Goal: Use online tool/utility: Utilize a website feature to perform a specific function

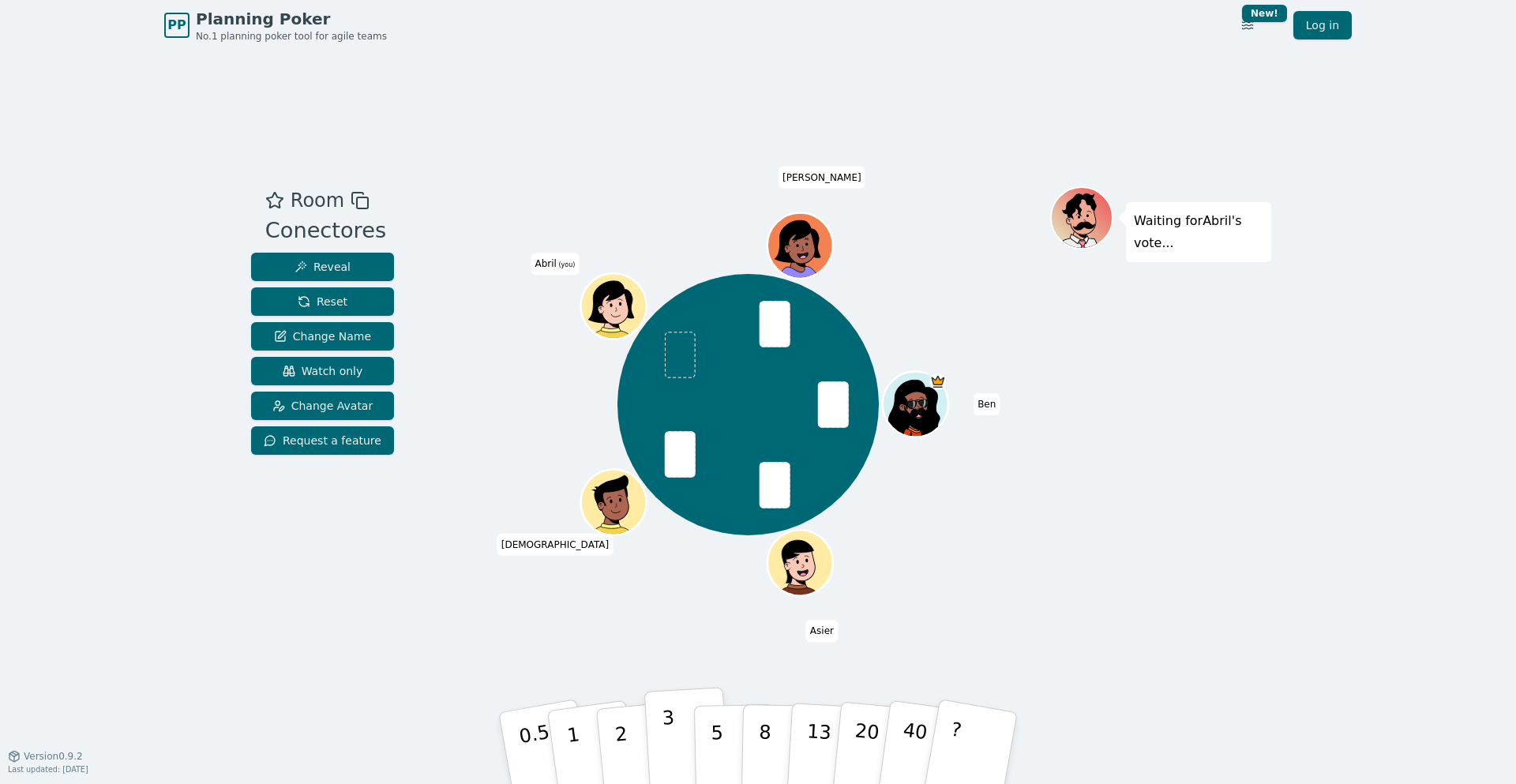
click at [666, 735] on p "3" at bounding box center [671, 750] width 17 height 86
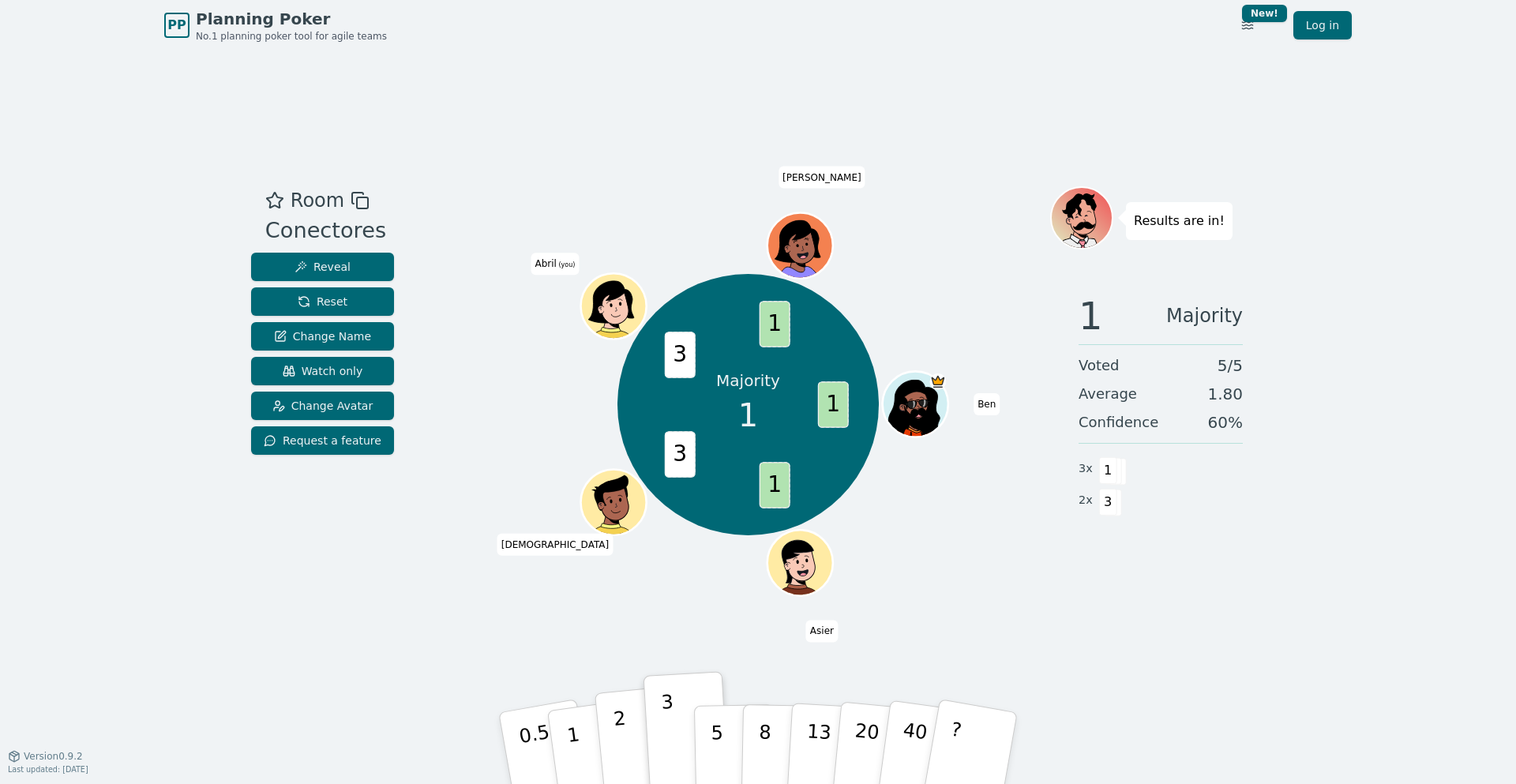
click at [624, 738] on p "2" at bounding box center [623, 751] width 21 height 86
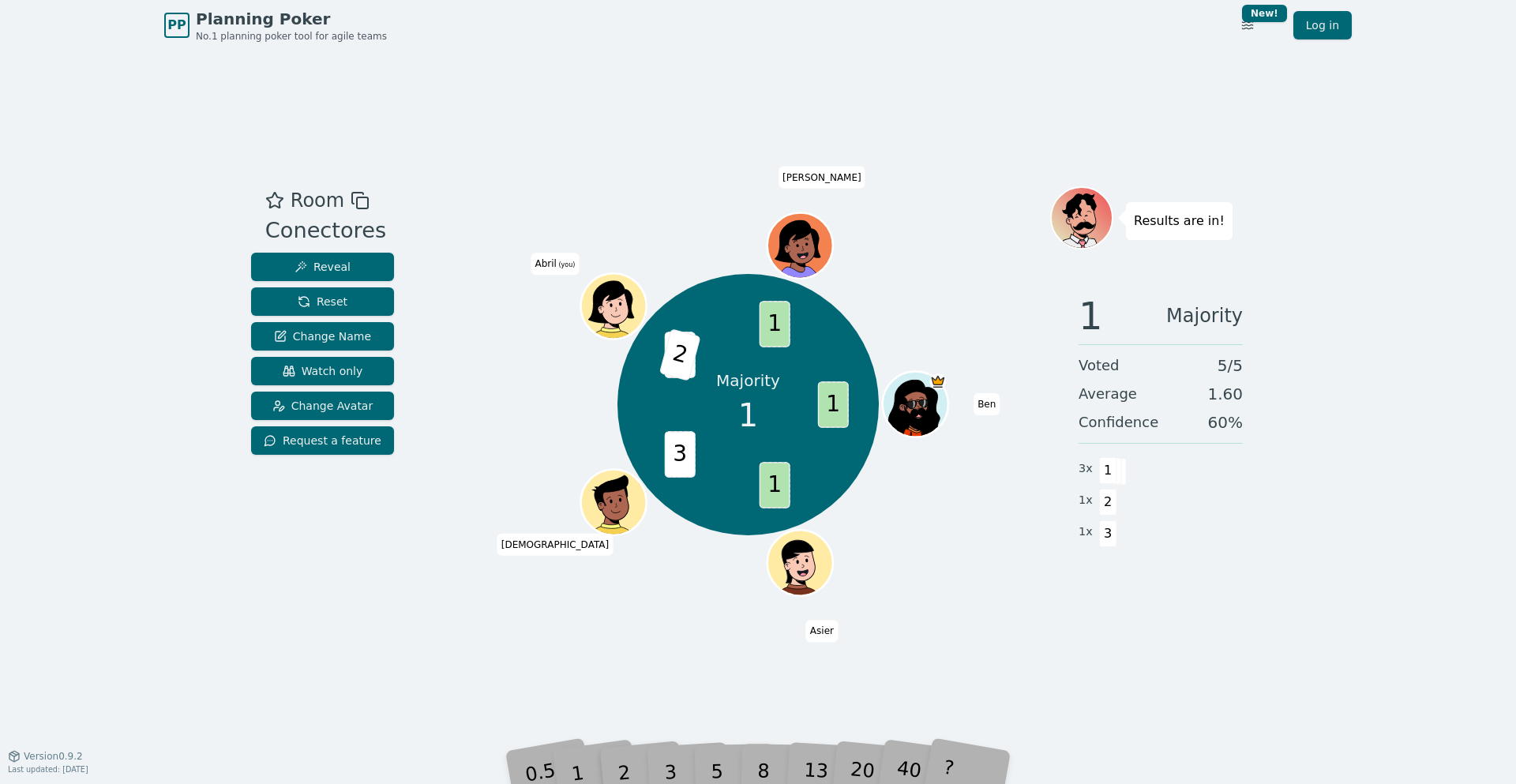
click at [538, 576] on div "Majority 1 1 1 3 3 2 1 [PERSON_NAME] Asier [DEMOGRAPHIC_DATA][PERSON_NAME] (you…" at bounding box center [748, 404] width 604 height 381
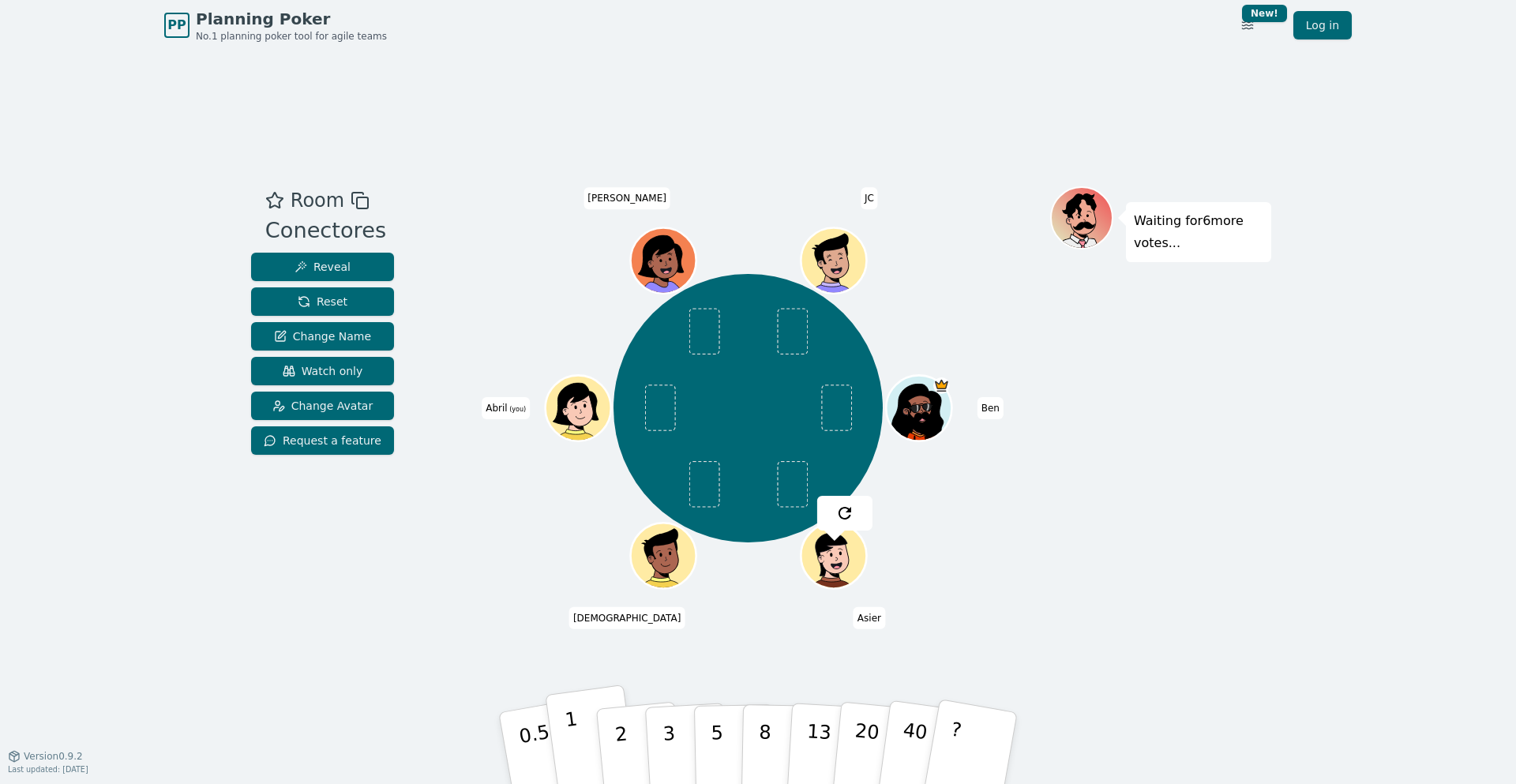
click at [562, 749] on button "1" at bounding box center [592, 749] width 93 height 128
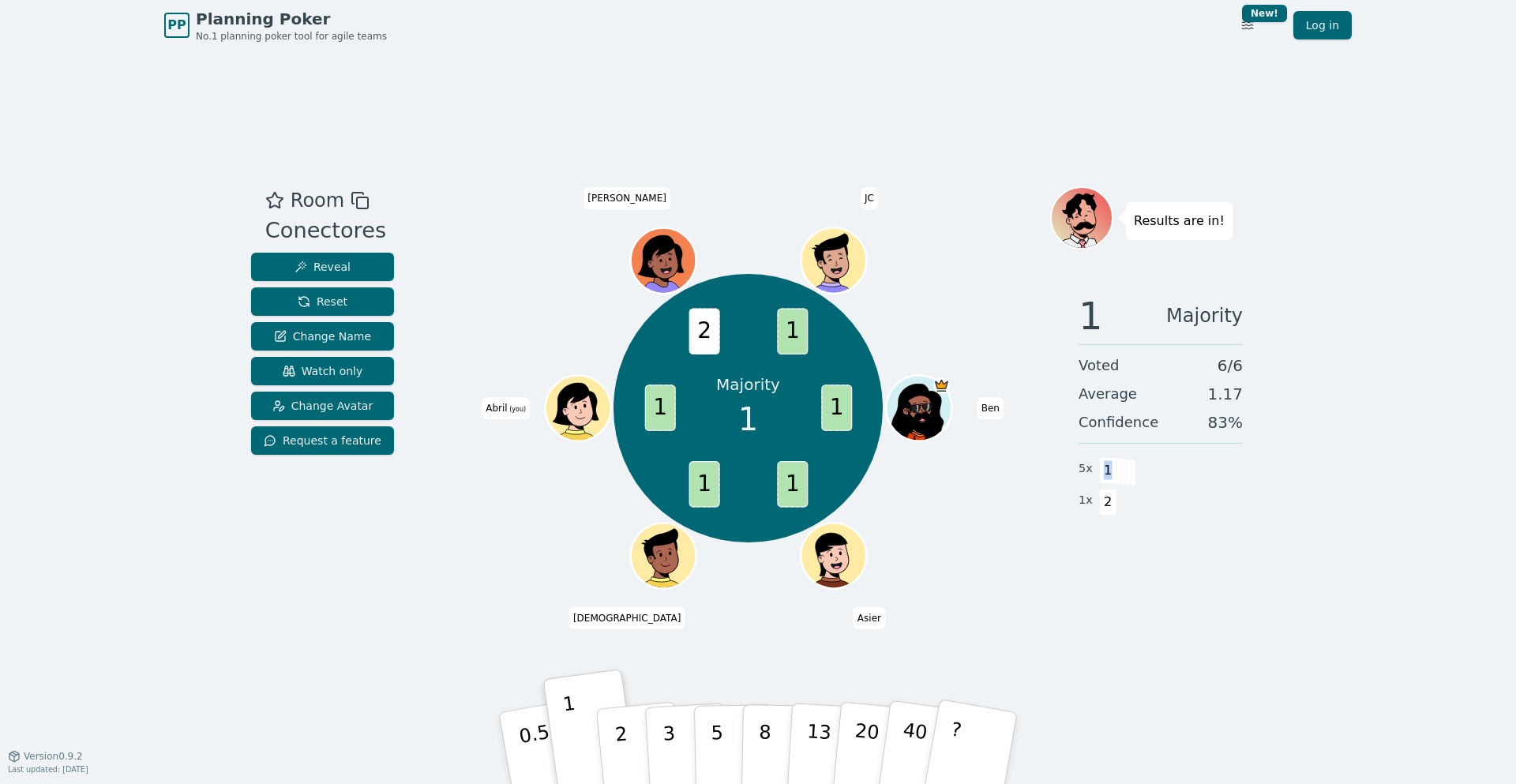
drag, startPoint x: 1106, startPoint y: 458, endPoint x: 1118, endPoint y: 478, distance: 23.3
click at [1099, 478] on div "1" at bounding box center [1099, 468] width 0 height 24
click at [1125, 474] on span at bounding box center [1122, 472] width 18 height 27
click at [424, 554] on div "Room Conectores Reveal Reset Change Name Watch only Change Avatar Request a fea…" at bounding box center [758, 402] width 1027 height 434
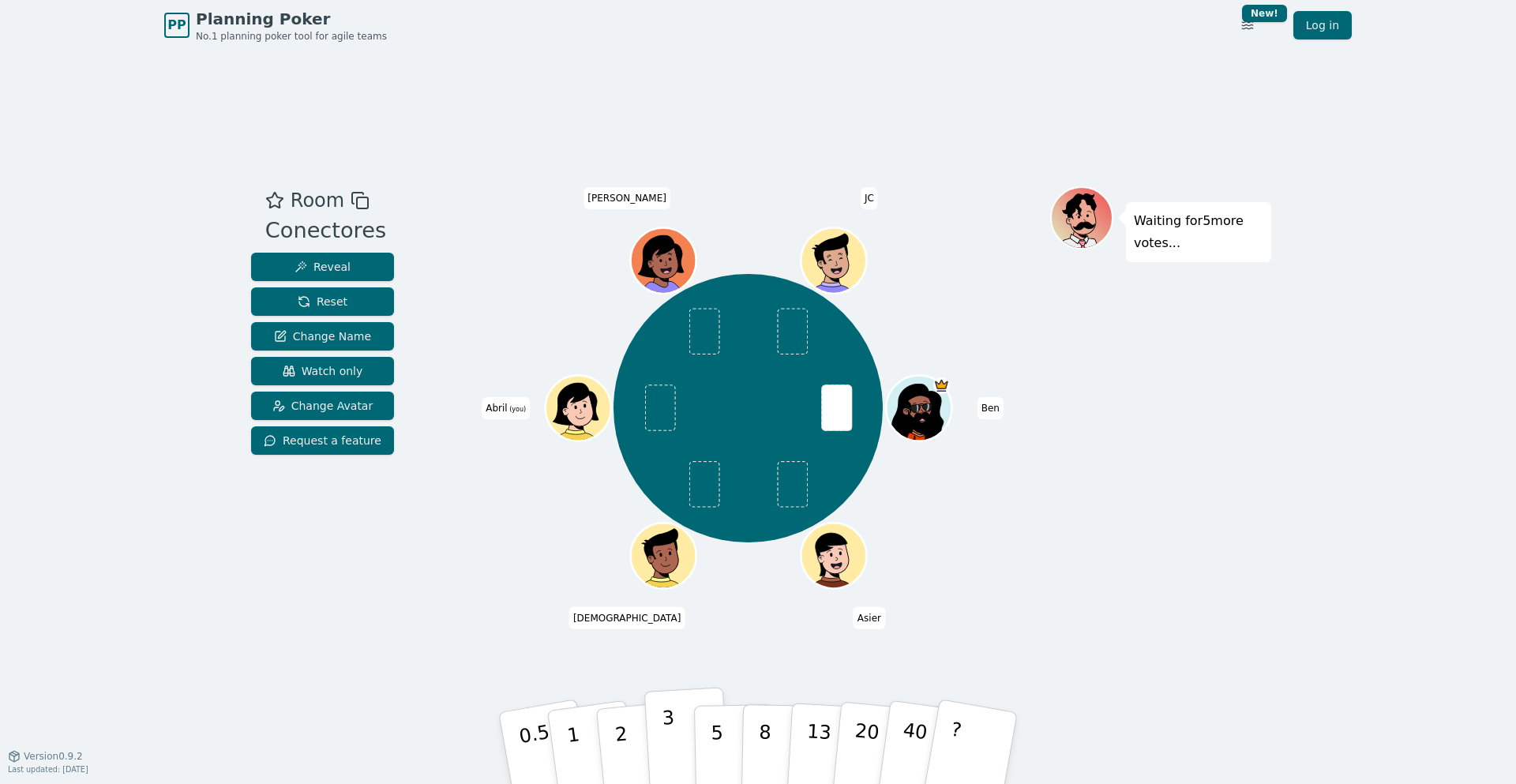
click at [657, 740] on button "3" at bounding box center [687, 748] width 86 height 123
click at [726, 738] on button "5" at bounding box center [735, 749] width 81 height 120
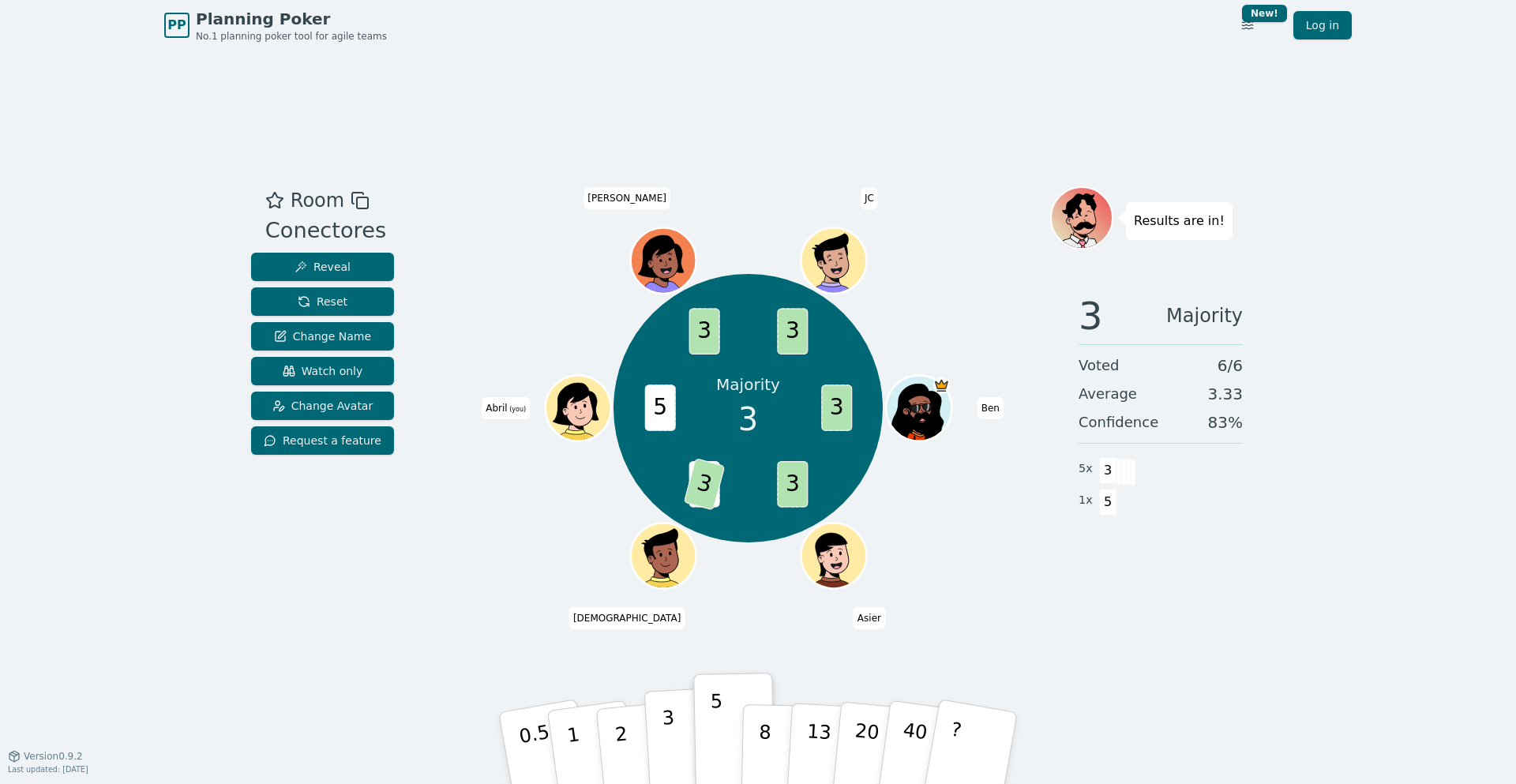
click at [684, 726] on button "3" at bounding box center [687, 748] width 86 height 123
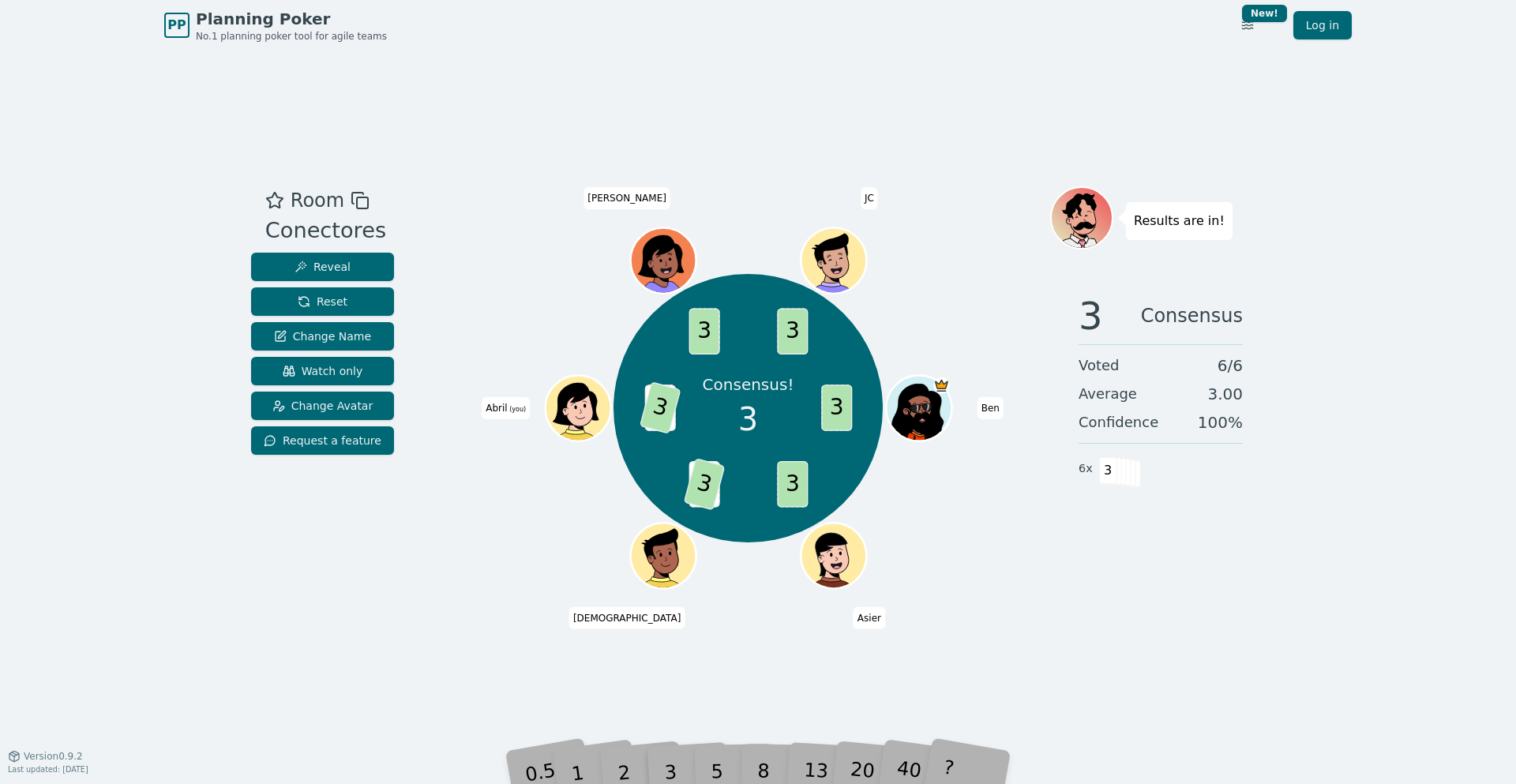
click at [376, 565] on div "Room Conectores Reveal Reset Change Name Watch only Change Avatar Request a fea…" at bounding box center [322, 402] width 156 height 434
click at [301, 302] on span "Reset" at bounding box center [322, 301] width 50 height 16
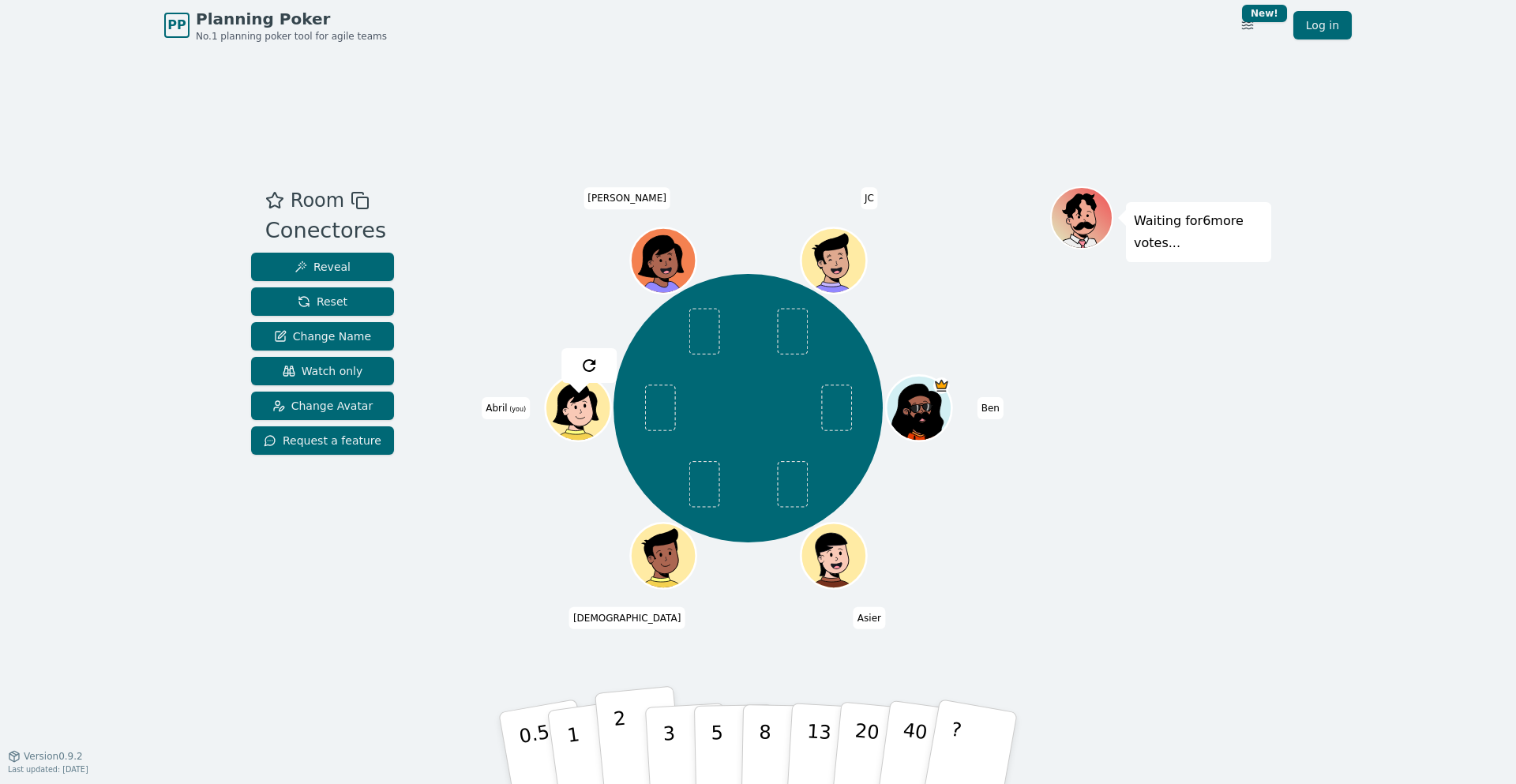
click at [628, 730] on button "2" at bounding box center [639, 749] width 90 height 126
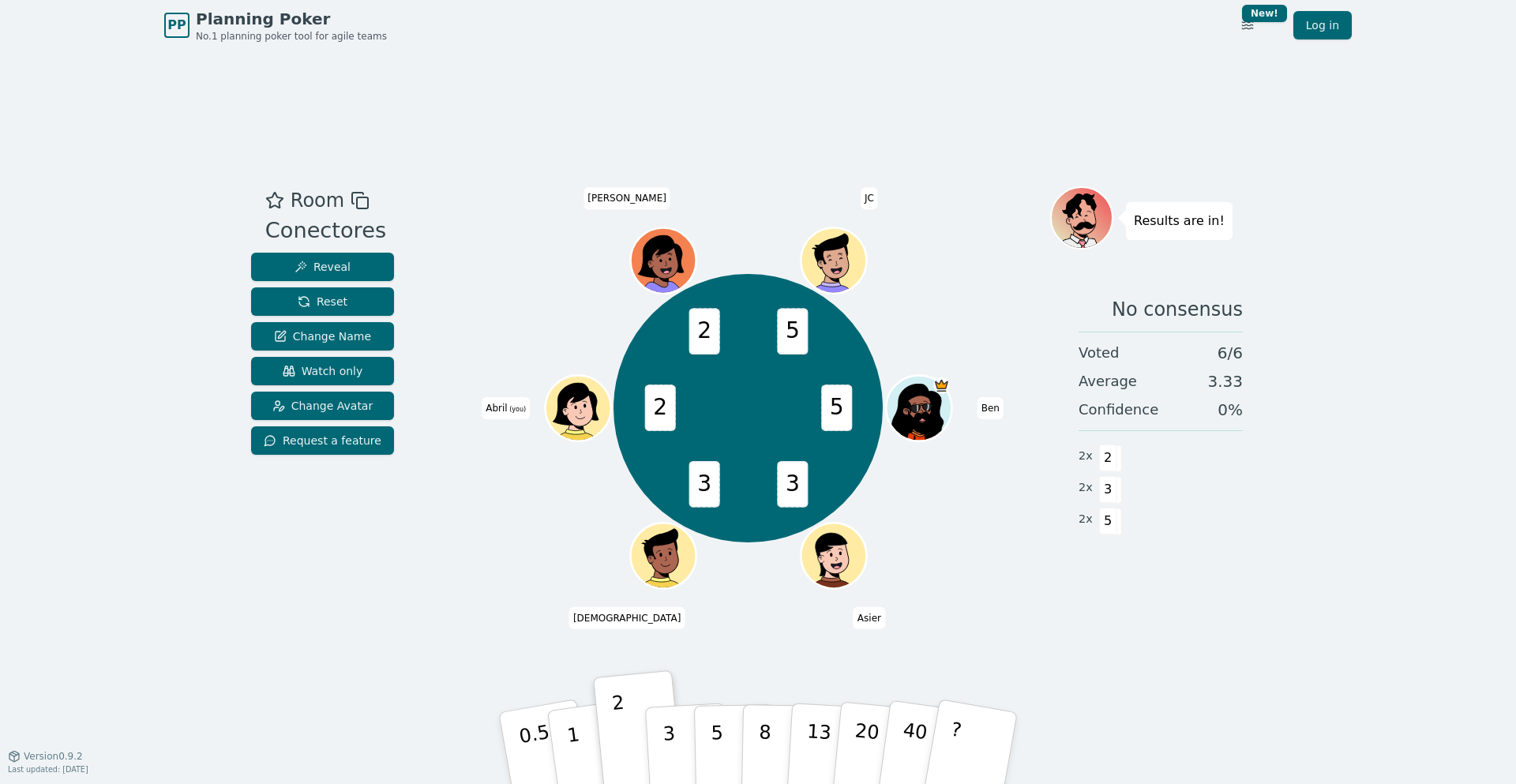
click at [548, 438] on div at bounding box center [579, 428] width 64 height 57
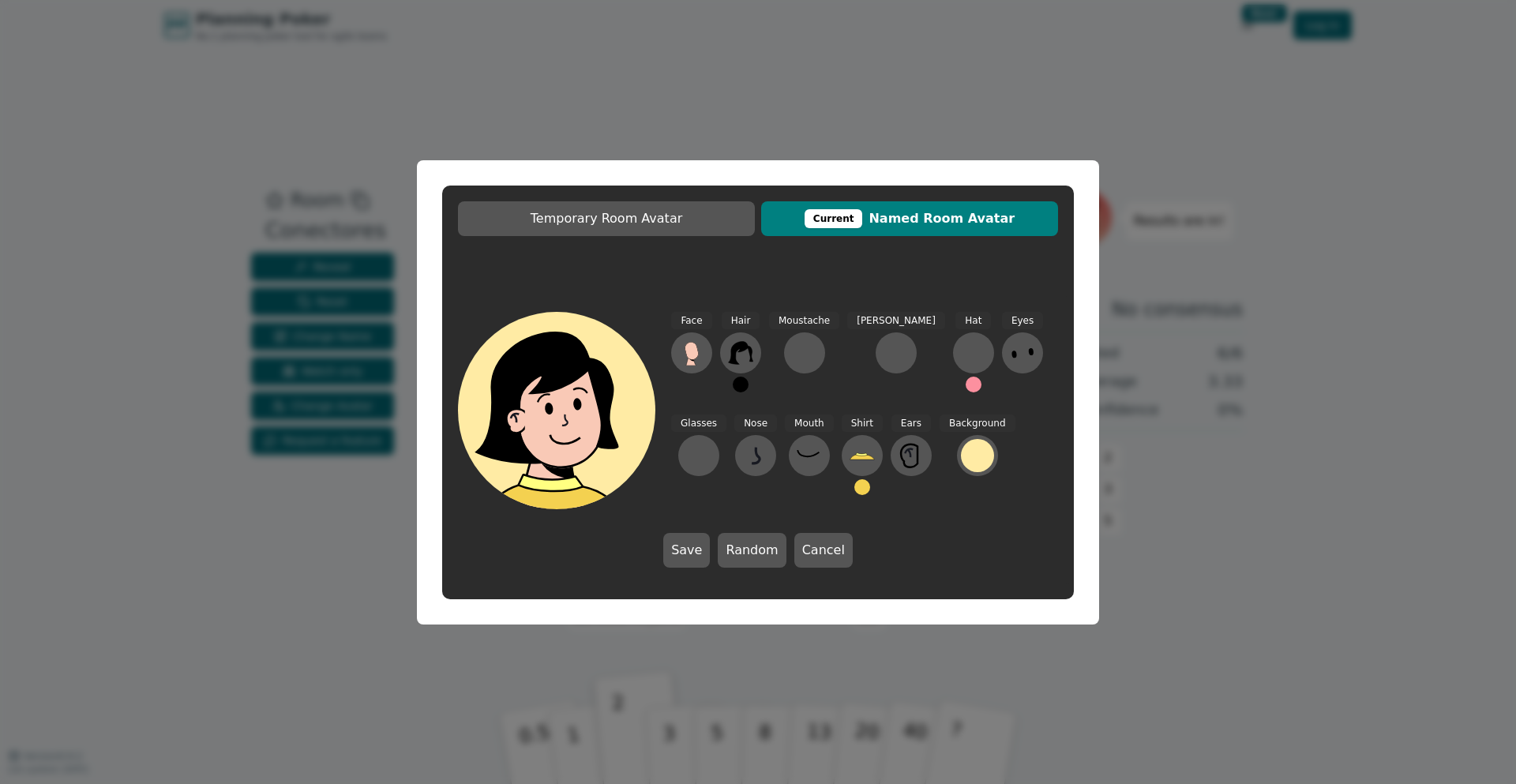
click at [239, 435] on div "Temporary Room Avatar Current Named Room Avatar Face Hair Moustache [PERSON_NAM…" at bounding box center [758, 392] width 1516 height 784
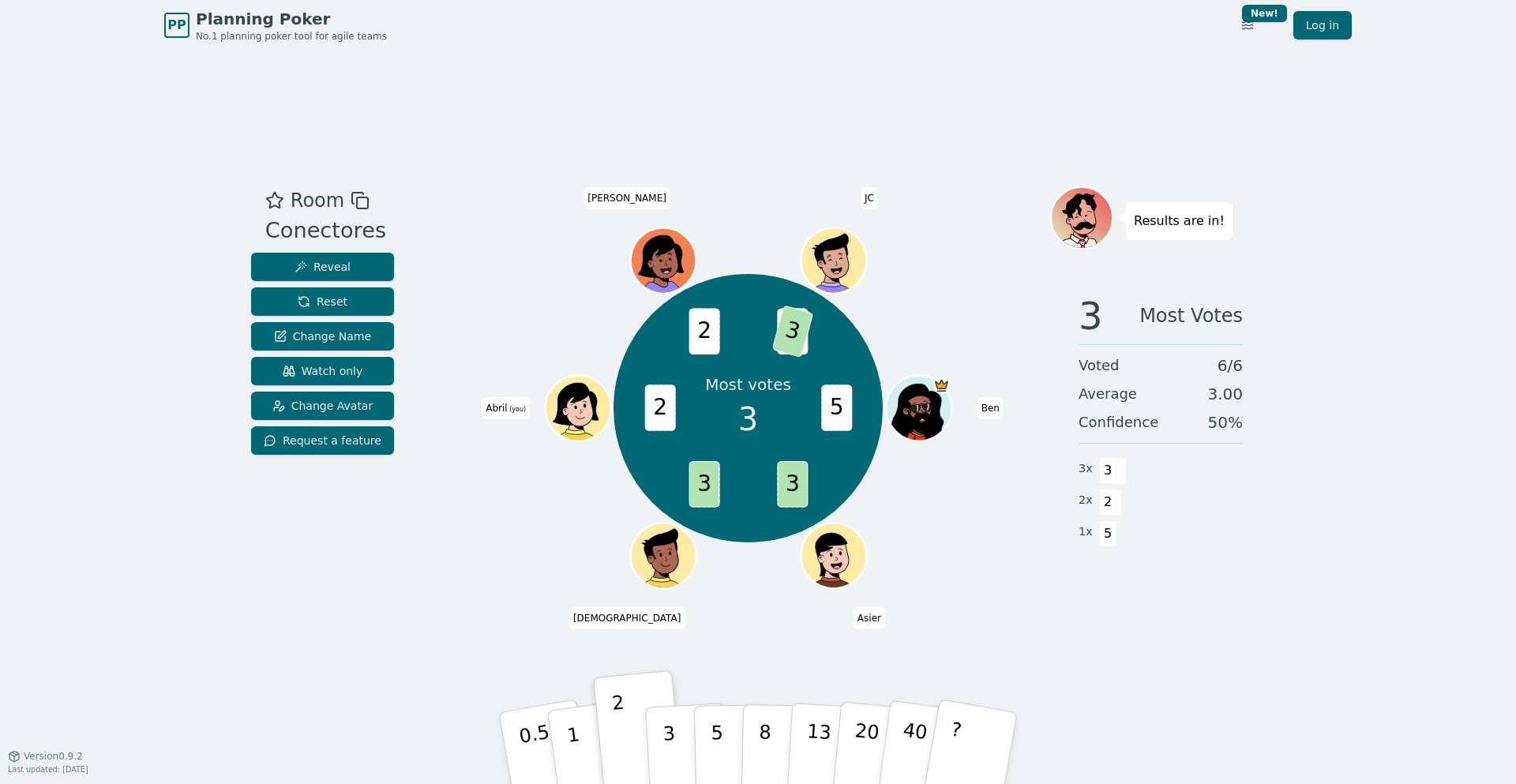
click at [324, 639] on div "Room Conectores Reveal Reset Change Name Watch only Change Avatar Request a fea…" at bounding box center [758, 402] width 1027 height 705
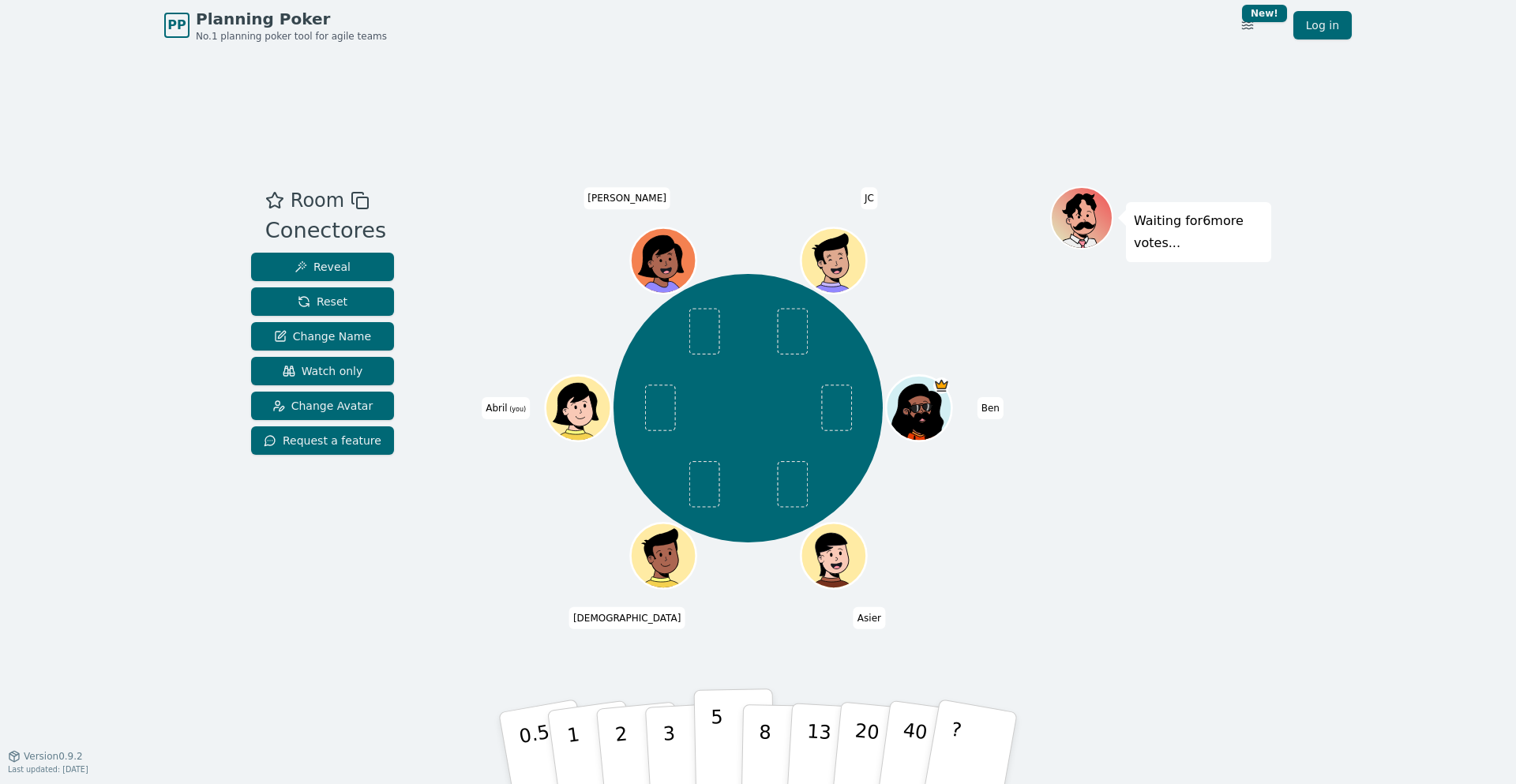
click at [736, 727] on button "5" at bounding box center [735, 749] width 81 height 120
click at [83, 359] on div "PP Planning Poker No.1 planning poker tool for agile teams Toggle theme New! Lo…" at bounding box center [758, 392] width 1516 height 784
